Goal: Task Accomplishment & Management: Use online tool/utility

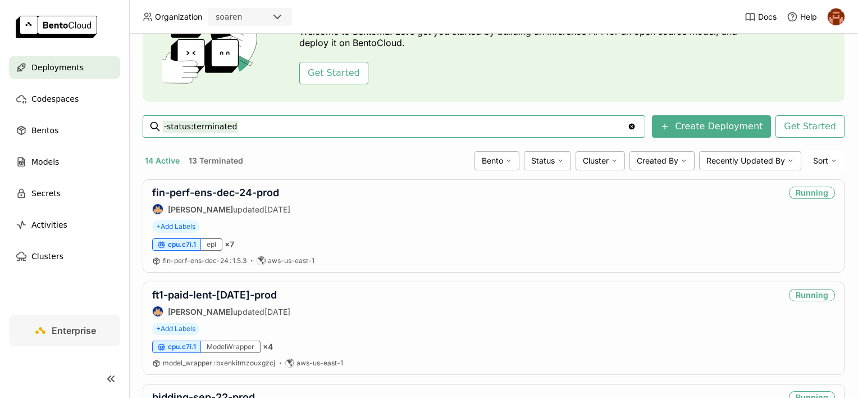
scroll to position [112, 0]
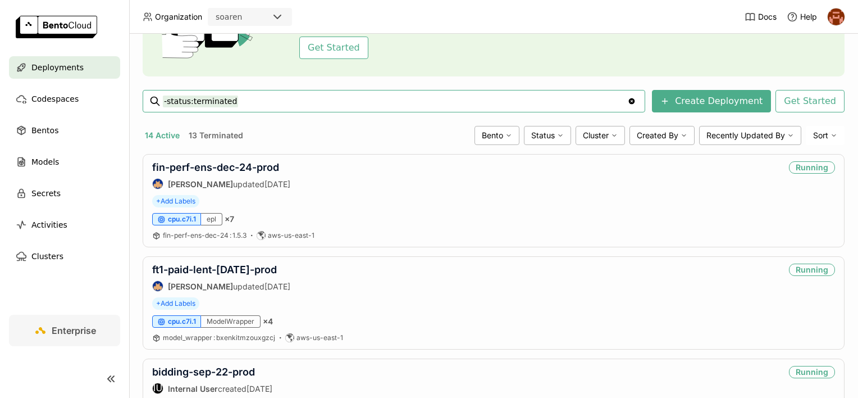
drag, startPoint x: 241, startPoint y: 104, endPoint x: 151, endPoint y: 98, distance: 90.1
click at [151, 98] on div "-status:terminated -status:terminated Clear value" at bounding box center [394, 101] width 503 height 22
type input "status:running"
click at [243, 165] on link "fin-perf-ens-dec-24-prod" at bounding box center [215, 167] width 127 height 12
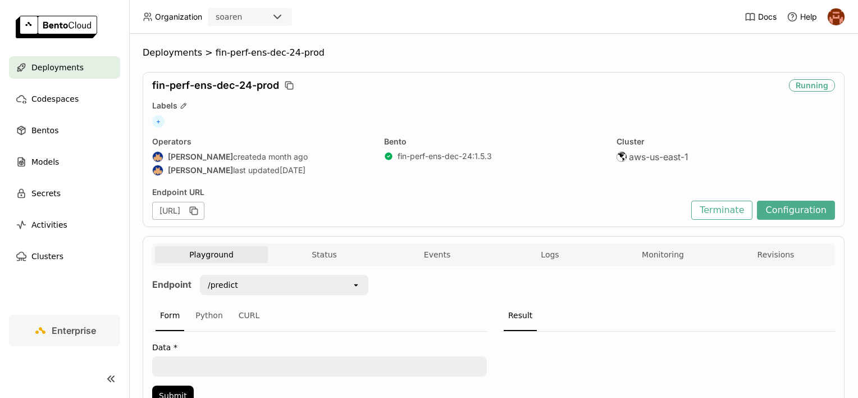
scroll to position [59, 0]
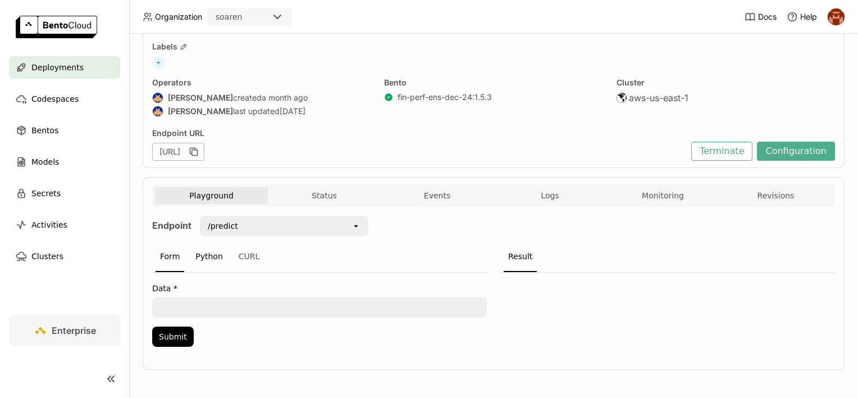
click at [200, 262] on div "Python" at bounding box center [209, 257] width 37 height 30
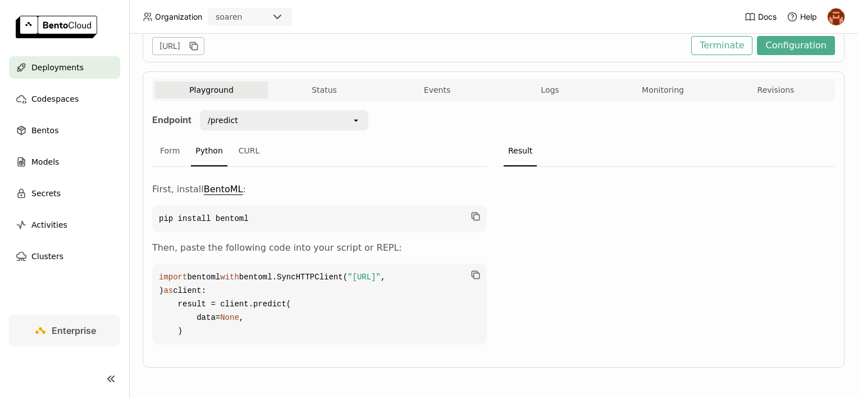
scroll to position [203, 0]
click at [470, 269] on icon "button" at bounding box center [475, 274] width 11 height 11
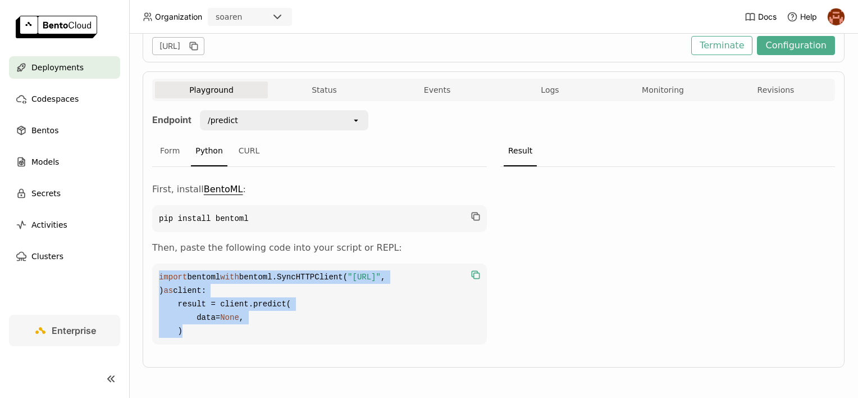
drag, startPoint x: 249, startPoint y: 326, endPoint x: 160, endPoint y: 242, distance: 122.8
click at [160, 263] on code "import bentoml with bentoml.SyncHTTPClient( "[URL]" , ) as client: result = cli…" at bounding box center [319, 303] width 335 height 81
copy code "import bentoml with bentoml.SyncHTTPClient( "[URL]" , ) as client: result = cli…"
click at [546, 85] on span "Logs" at bounding box center [550, 90] width 18 height 10
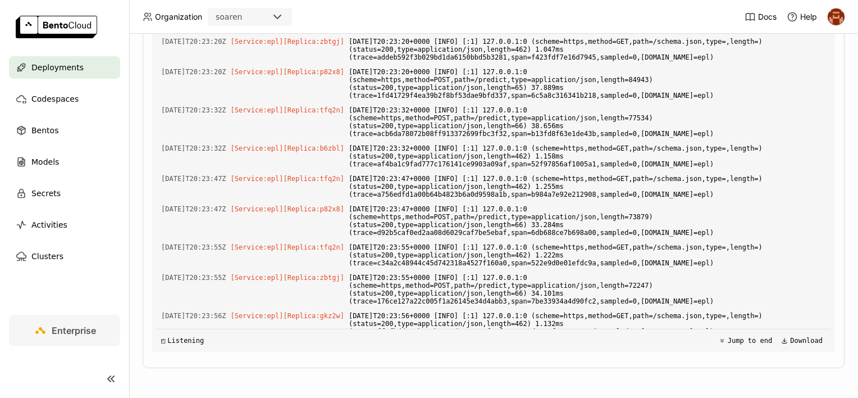
scroll to position [12697, 0]
